Goal: Task Accomplishment & Management: Complete application form

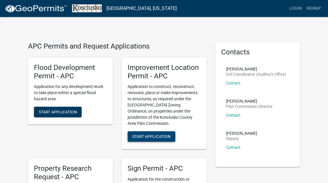
click at [153, 138] on span "Start Application" at bounding box center [151, 136] width 38 height 5
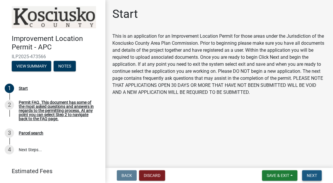
click at [310, 175] on span "Next" at bounding box center [311, 175] width 10 height 5
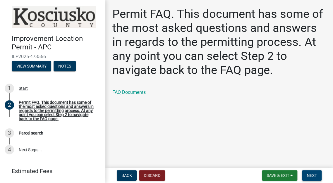
click at [314, 172] on button "Next" at bounding box center [312, 175] width 20 height 11
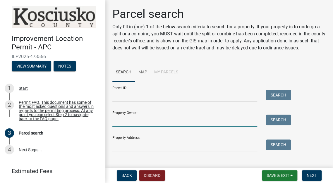
click at [127, 120] on input "Property Owner:" at bounding box center [184, 121] width 145 height 12
type input "Maple Leaf Farms"
click at [278, 122] on button "Search" at bounding box center [278, 120] width 25 height 11
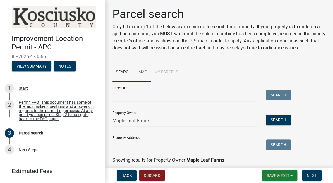
click at [143, 71] on link "Map" at bounding box center [143, 72] width 16 height 19
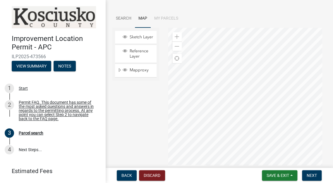
scroll to position [64, 0]
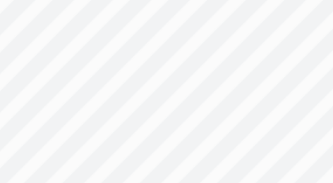
click at [252, 64] on div at bounding box center [247, 91] width 158 height 146
click at [253, 81] on div at bounding box center [247, 91] width 158 height 146
click at [245, 82] on div at bounding box center [247, 91] width 158 height 146
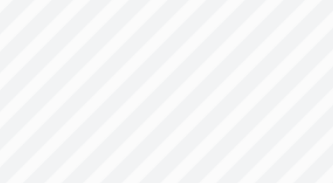
click at [252, 82] on div at bounding box center [247, 91] width 158 height 146
